Goal: Transaction & Acquisition: Purchase product/service

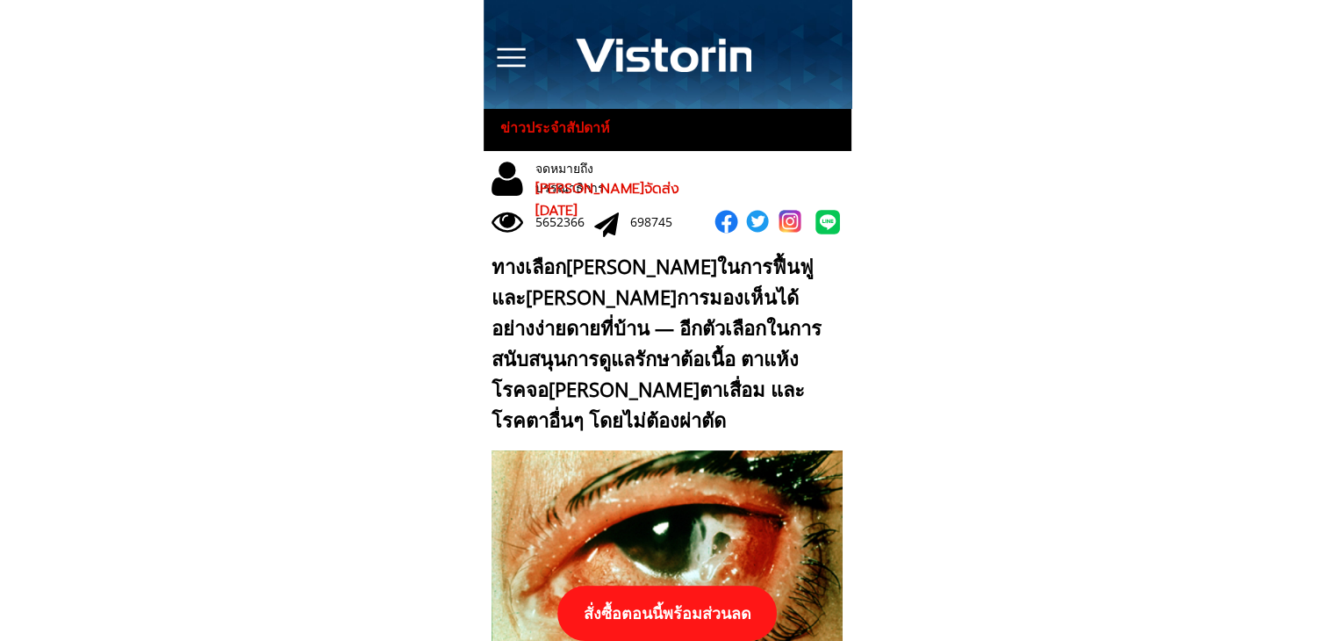
click at [722, 601] on p "สั่งซื้อตอนนี้พร้อมส่วนลด" at bounding box center [666, 613] width 219 height 55
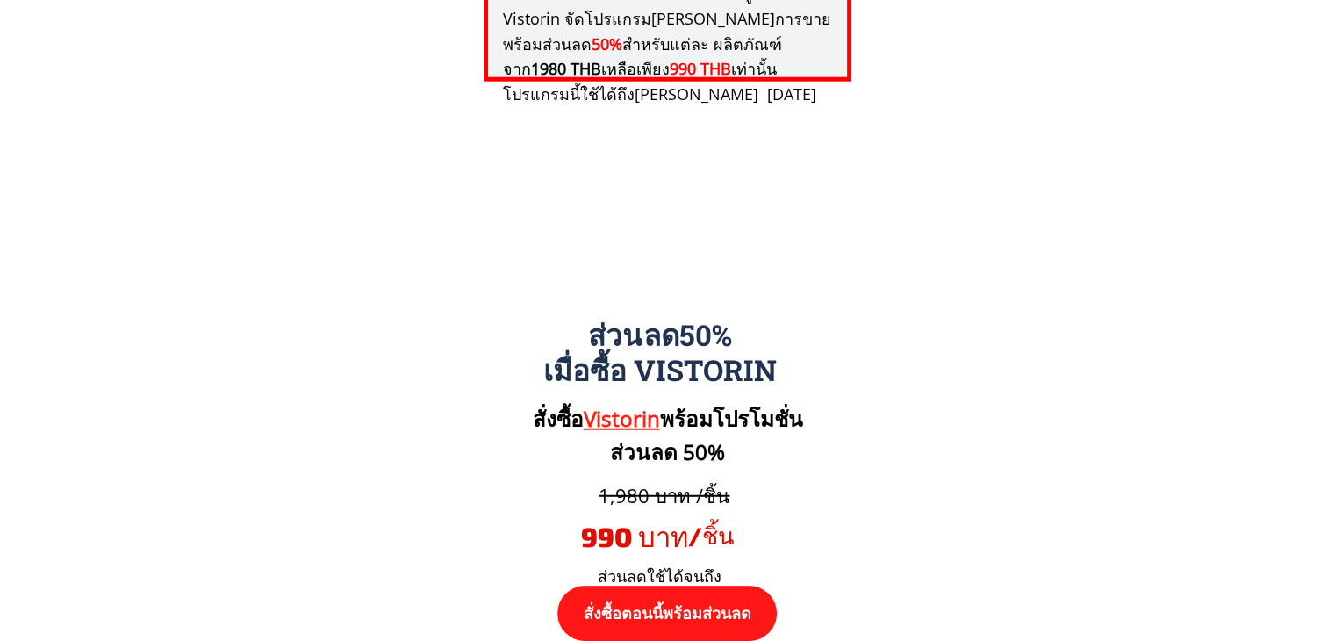
scroll to position [18231, 0]
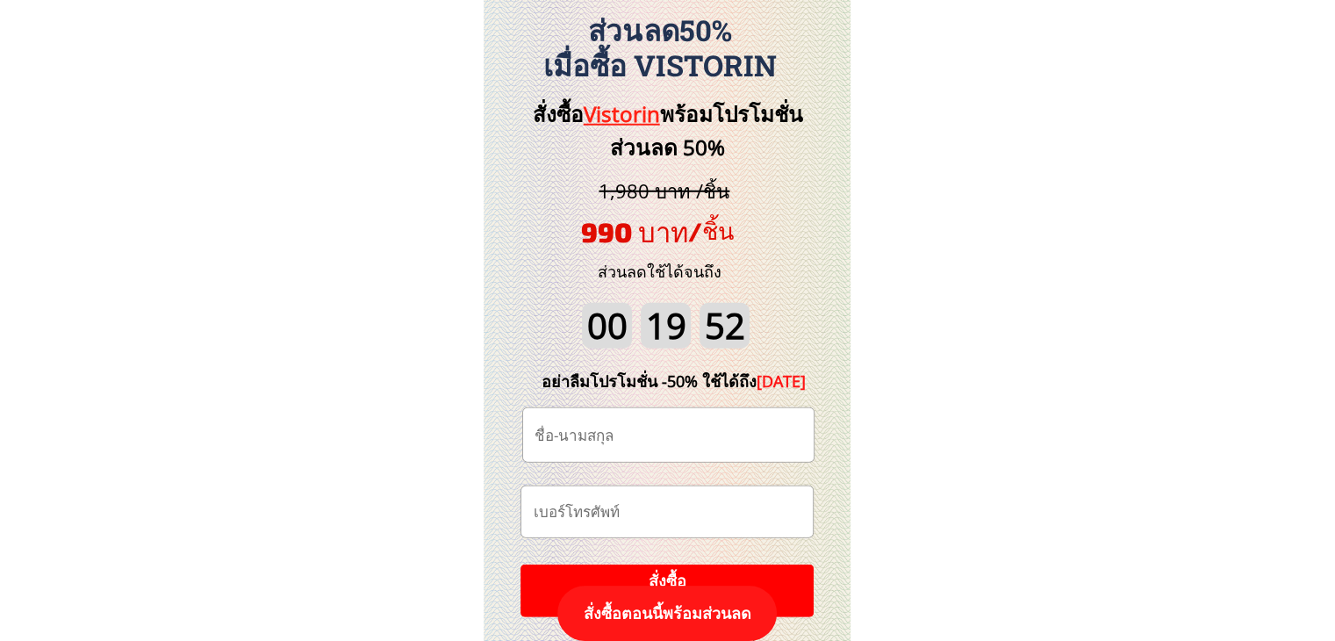
click at [650, 437] on input "text" at bounding box center [668, 435] width 277 height 54
paste input "Chanchai Butphet"
type input "Chanchai Butphet"
click at [684, 507] on input "tel" at bounding box center [666, 511] width 277 height 51
paste input "0816191529"
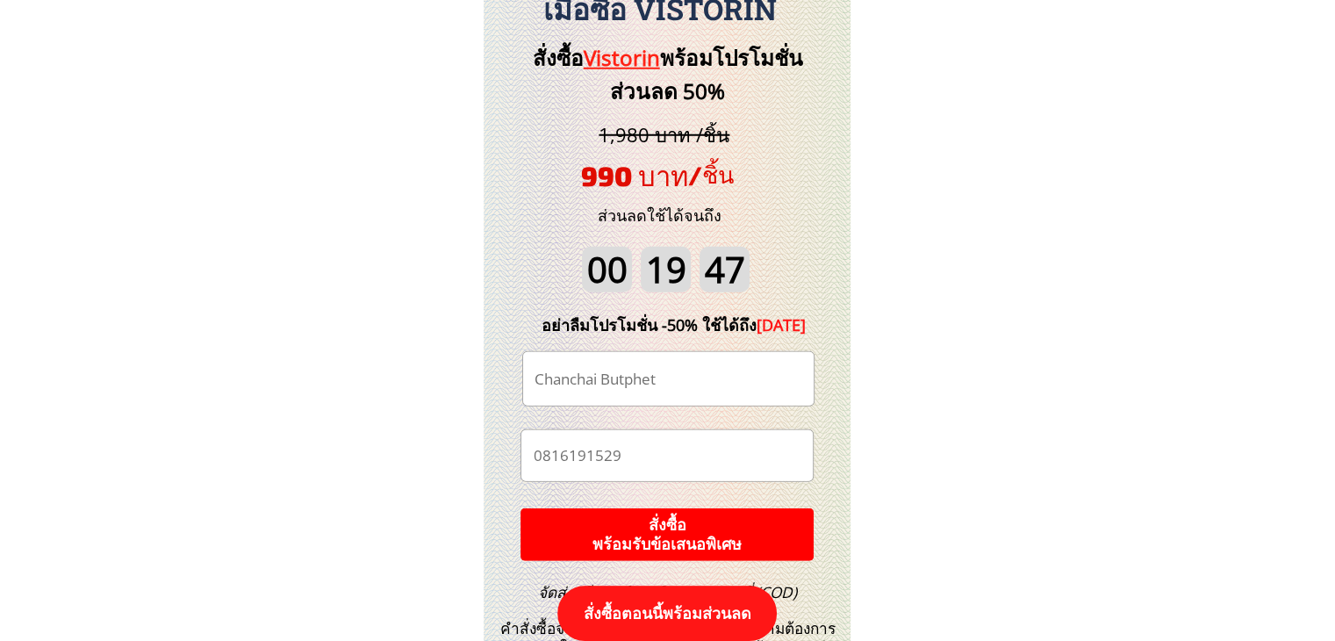
scroll to position [18406, 0]
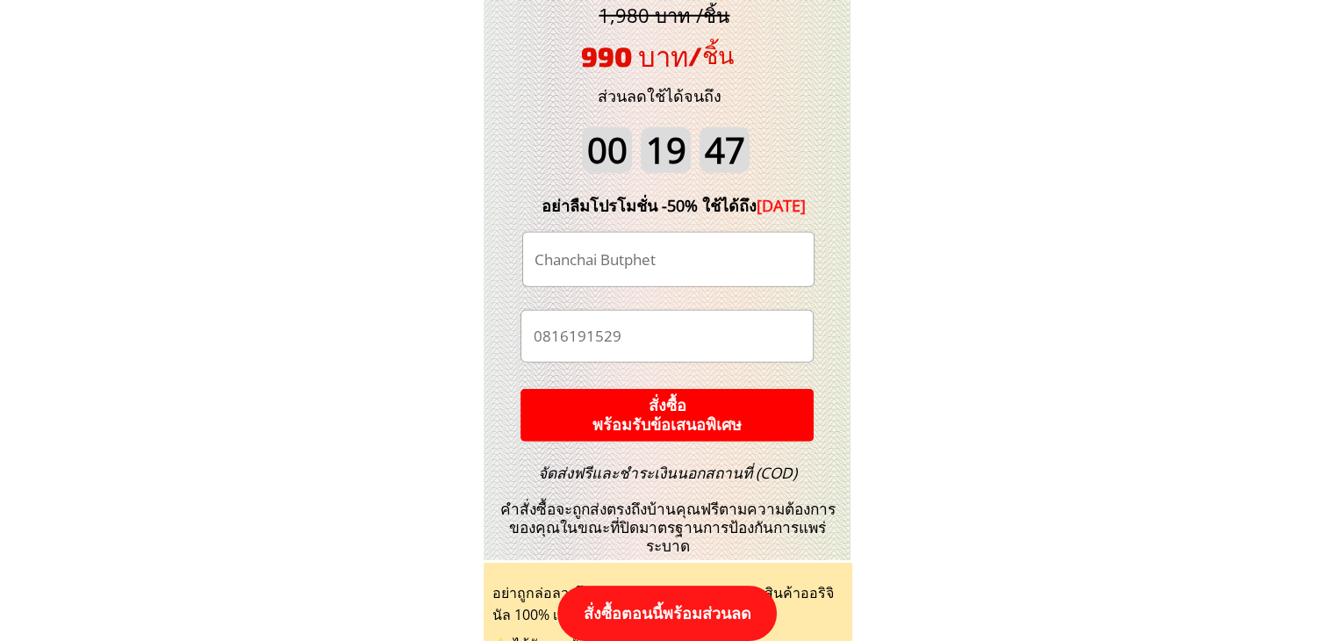
type input "0816191529"
click at [730, 413] on p "สั่งซื้อ พร้อมรับข้อเสนอพิเศษ" at bounding box center [667, 415] width 292 height 53
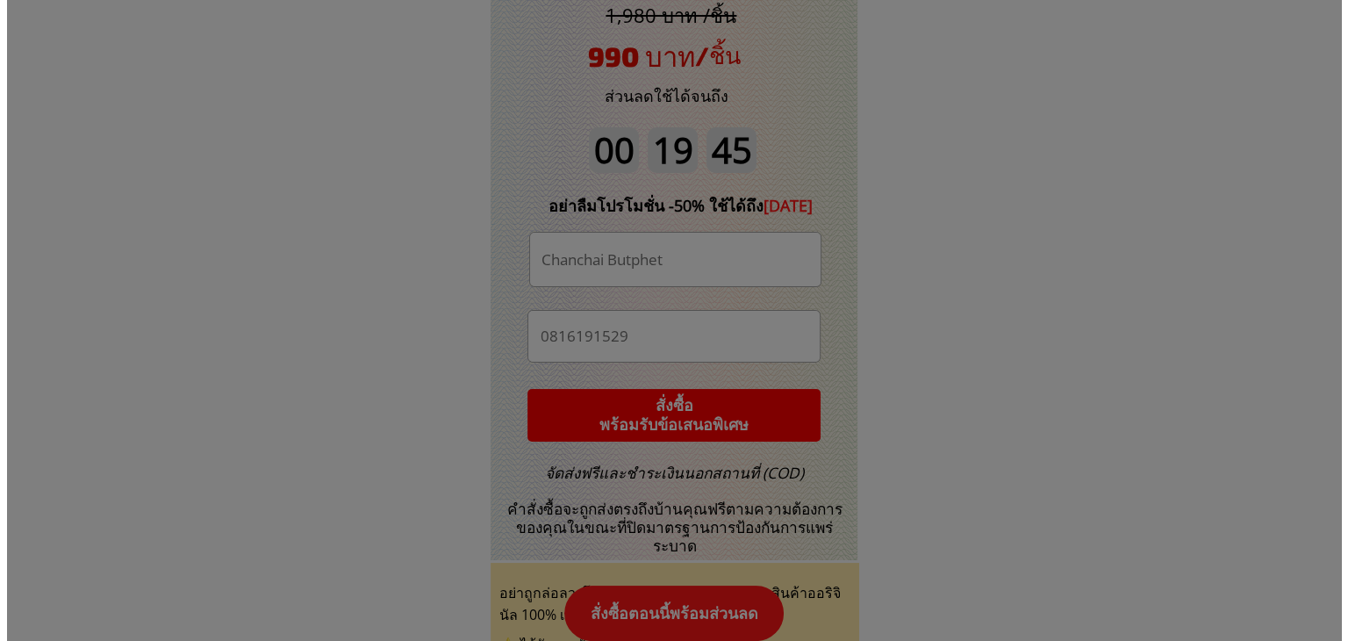
scroll to position [0, 0]
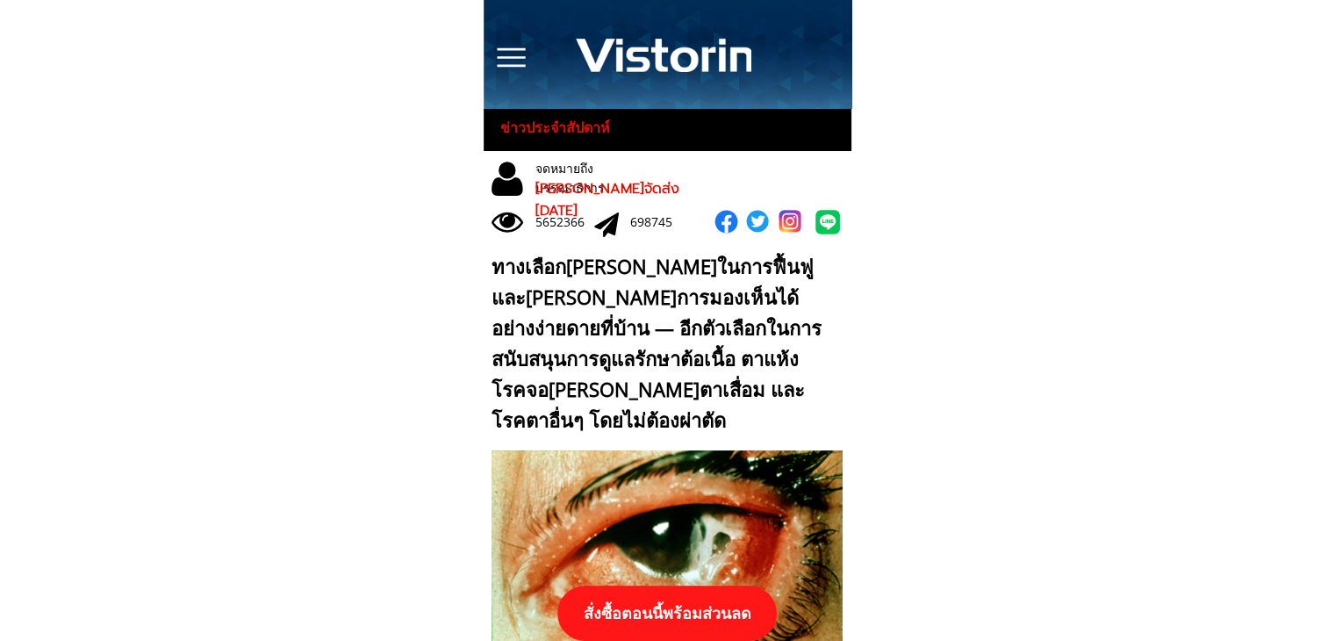
click at [732, 608] on p "สั่งซื้อตอนนี้พร้อมส่วนลด" at bounding box center [666, 613] width 219 height 55
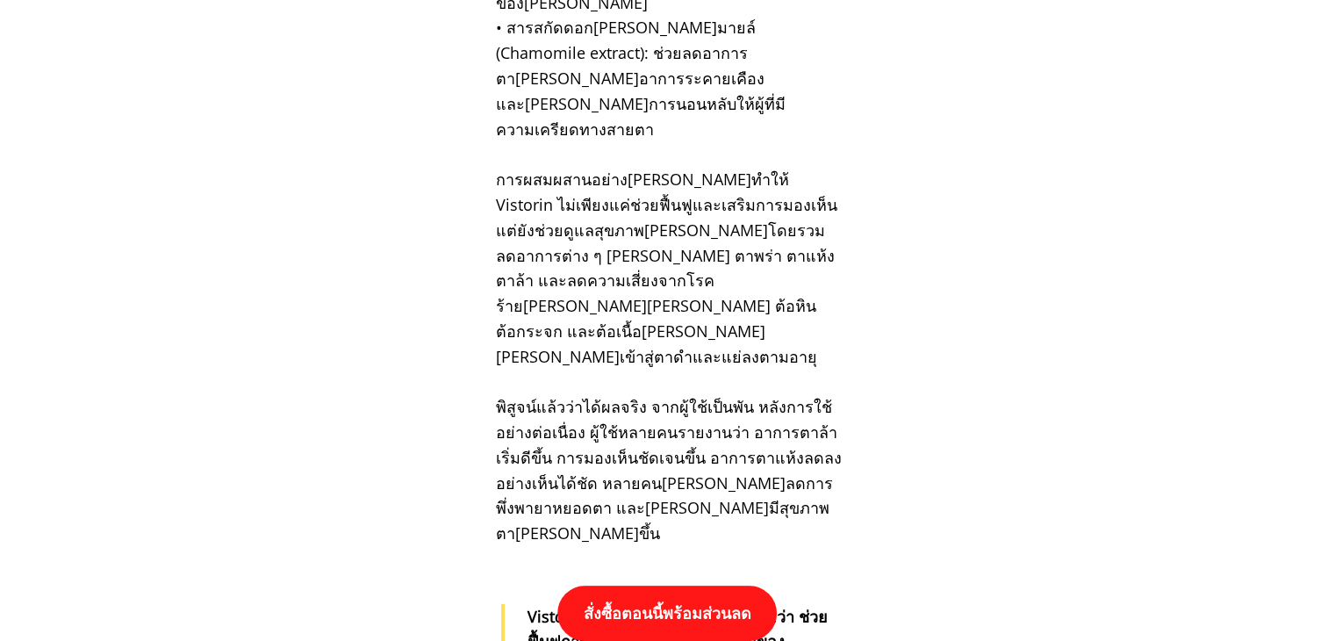
scroll to position [18231, 0]
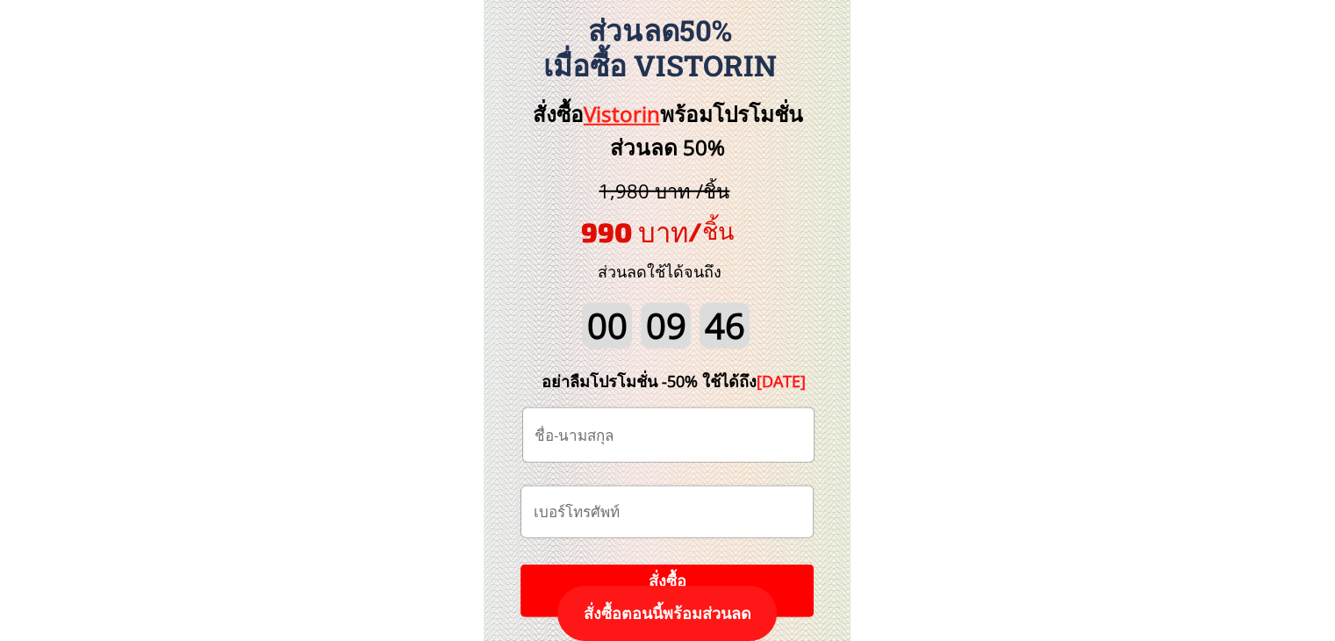
click at [662, 428] on input "text" at bounding box center [668, 435] width 277 height 54
paste input "ช่างเนียร เคาะพ่นสี"
type input "ช่างเนียร เคาะพ่นสี"
click at [684, 511] on input "tel" at bounding box center [666, 511] width 277 height 51
paste input "092-5844512"
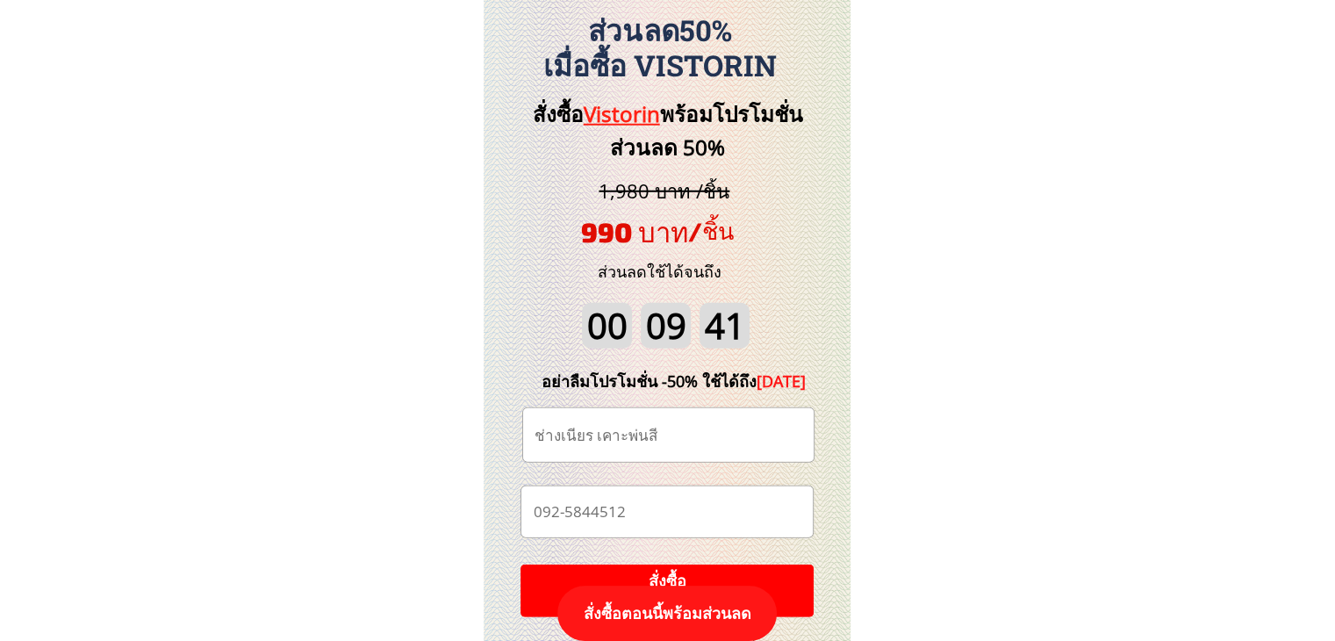
click at [565, 514] on input "092-5844512" at bounding box center [666, 511] width 277 height 51
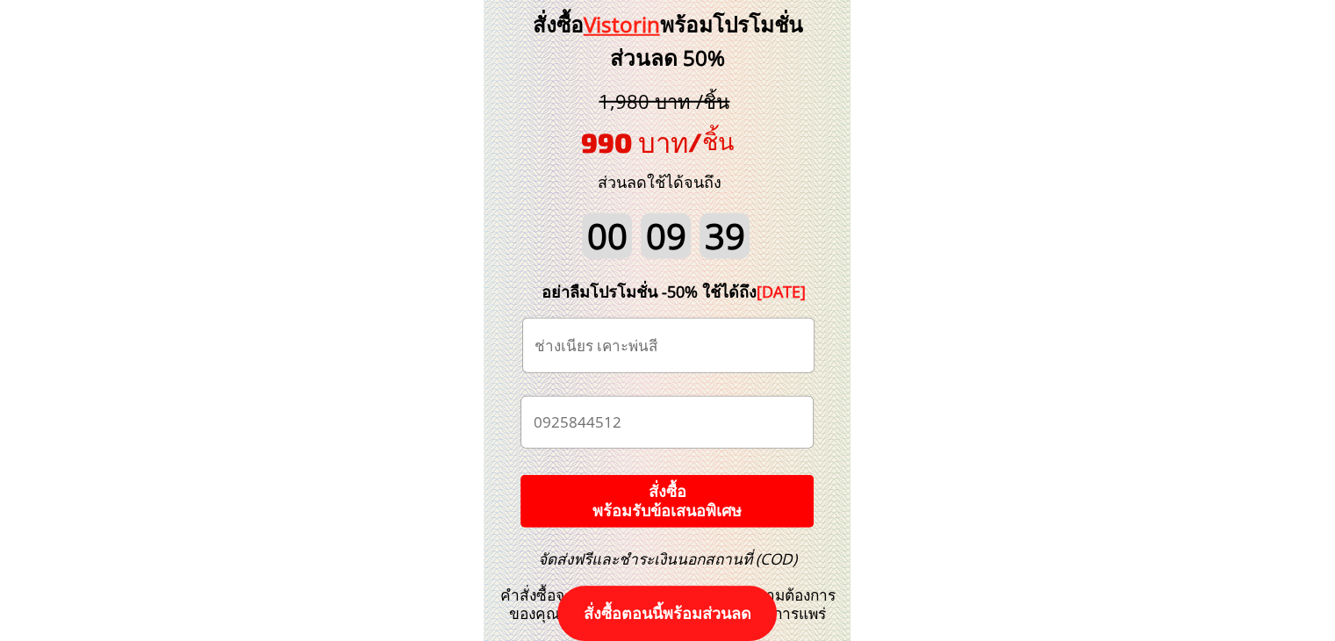
scroll to position [18406, 0]
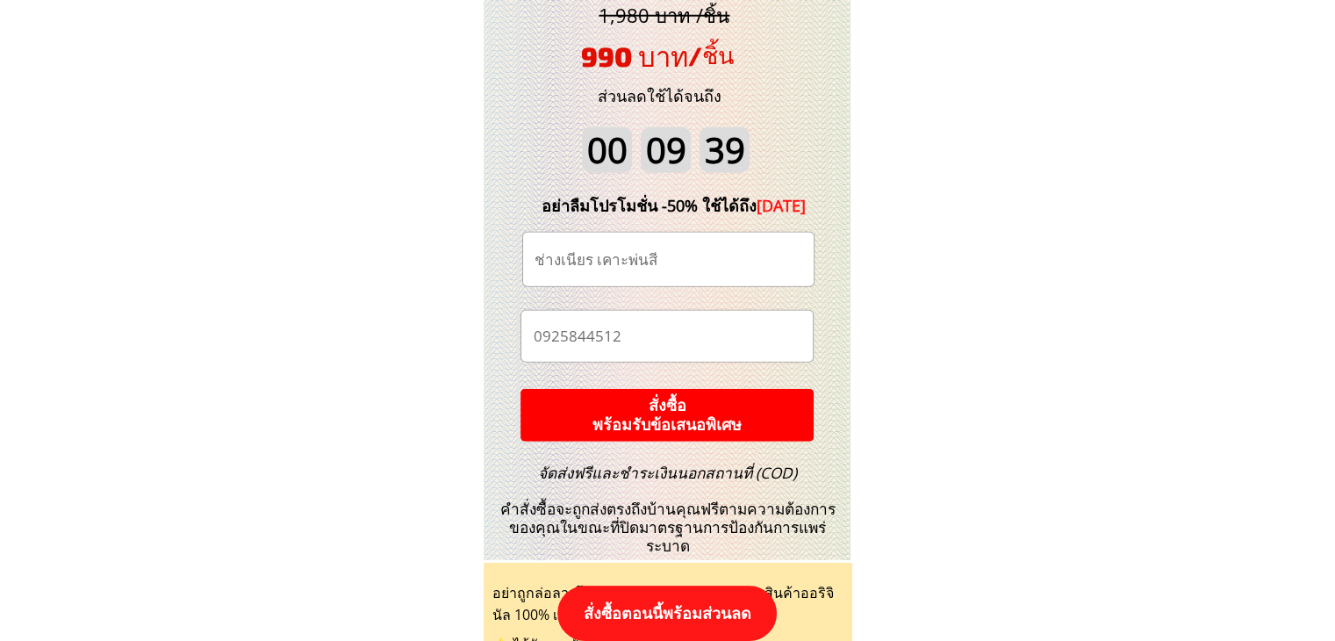
type input "0925844512"
click at [751, 418] on p "สั่งซื้อ พร้อมรับข้อเสนอพิเศษ" at bounding box center [667, 415] width 311 height 56
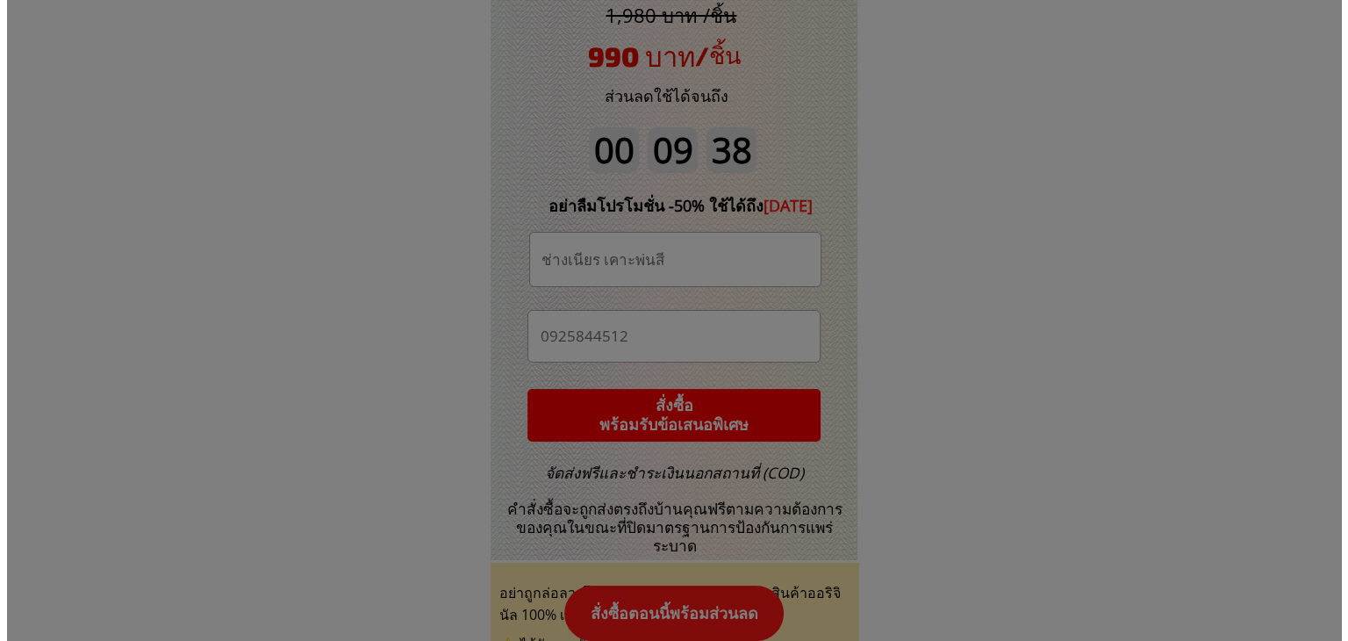
scroll to position [0, 0]
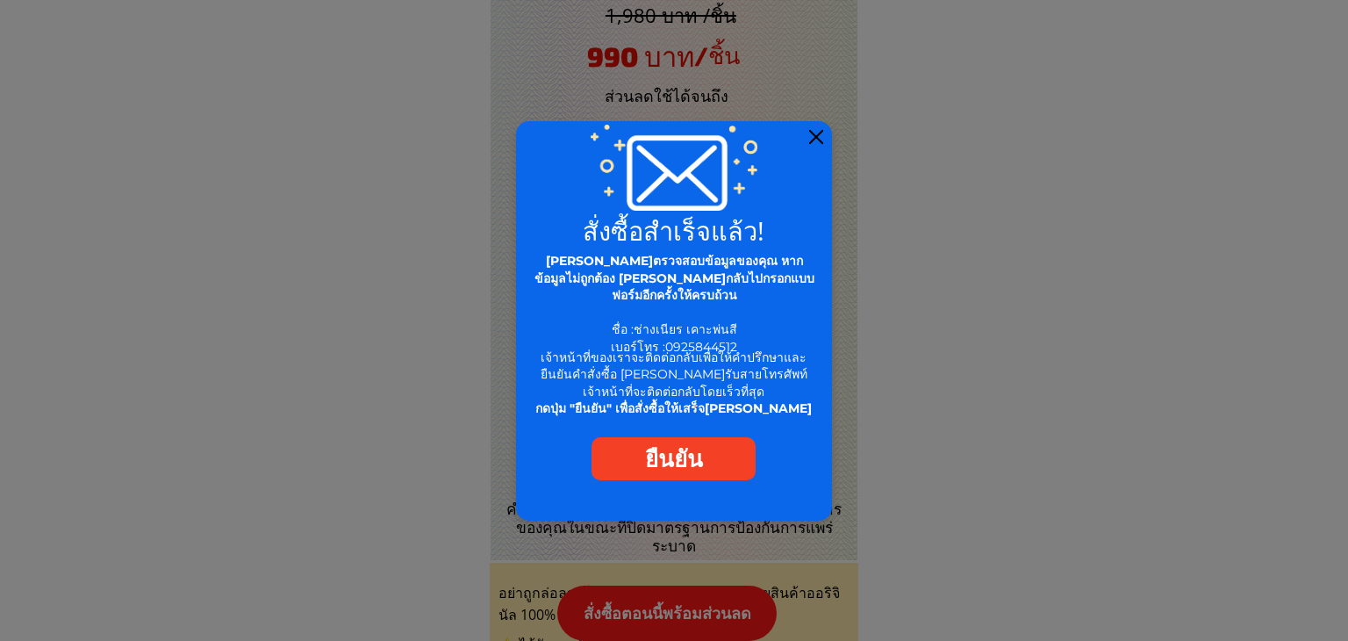
click at [818, 133] on div at bounding box center [816, 137] width 14 height 14
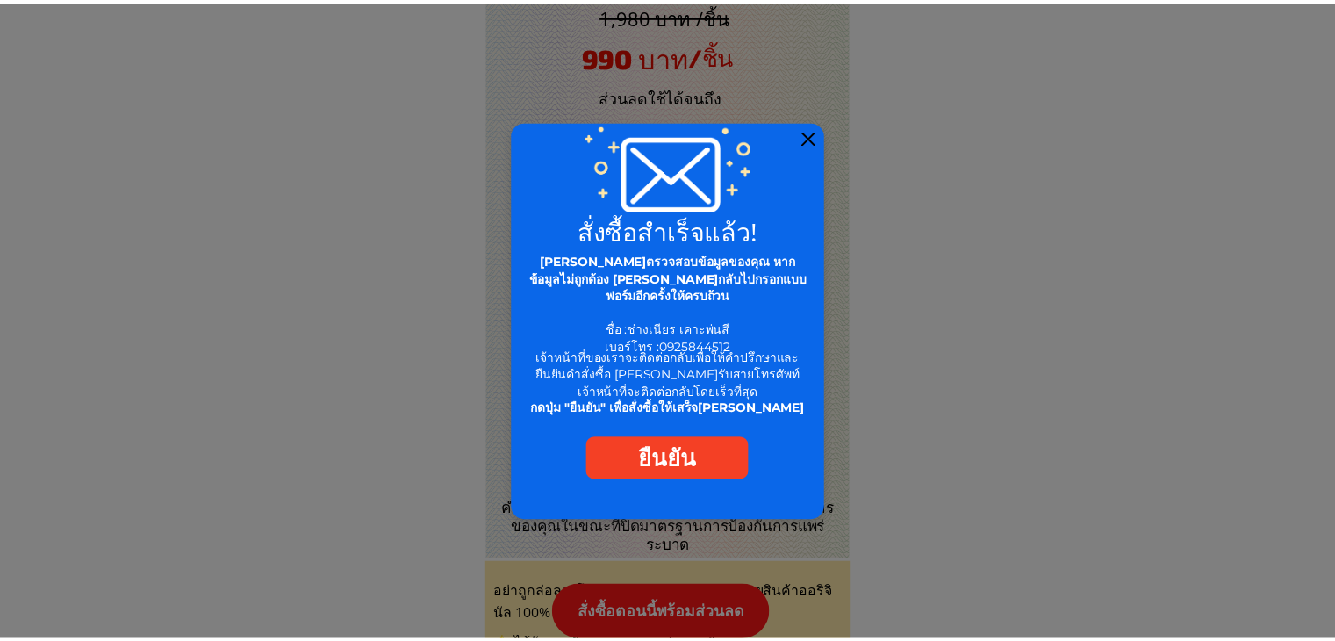
scroll to position [18406, 0]
